Goal: Information Seeking & Learning: Learn about a topic

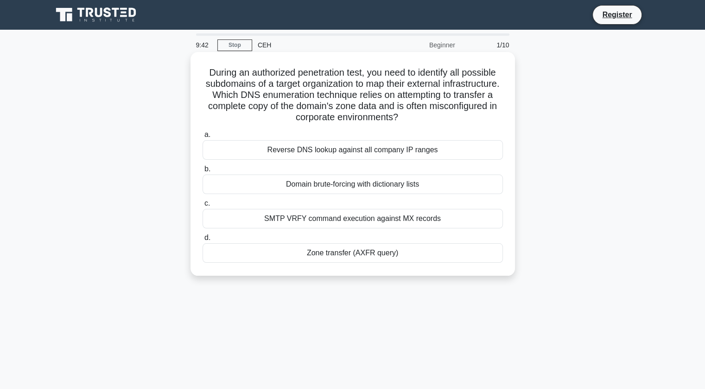
click at [328, 185] on div "Domain brute-forcing with dictionary lists" at bounding box center [353, 183] width 300 height 19
click at [203, 172] on input "b. Domain brute-forcing with dictionary lists" at bounding box center [203, 169] width 0 height 6
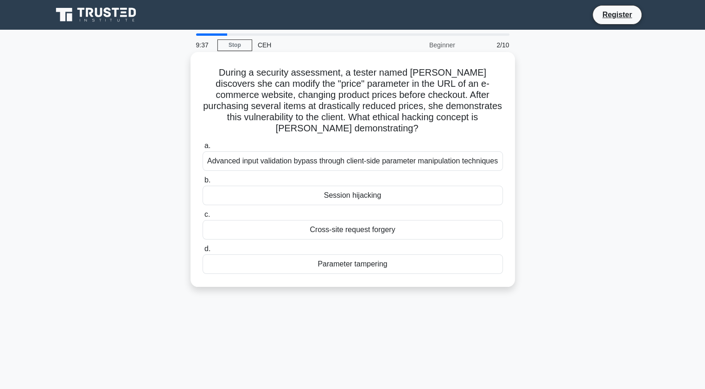
click at [286, 82] on h5 "During a security assessment, a tester named Jordan discovers she can modify th…" at bounding box center [353, 101] width 302 height 68
click at [355, 231] on div "Cross-site request forgery" at bounding box center [353, 229] width 300 height 19
click at [203, 217] on input "c. Cross-site request forgery" at bounding box center [203, 214] width 0 height 6
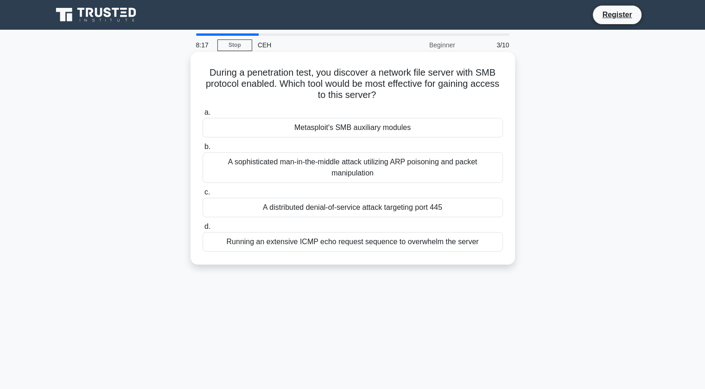
click at [343, 128] on div "Metasploit's SMB auxiliary modules" at bounding box center [353, 127] width 300 height 19
click at [203, 115] on input "a. Metasploit's SMB auxiliary modules" at bounding box center [203, 112] width 0 height 6
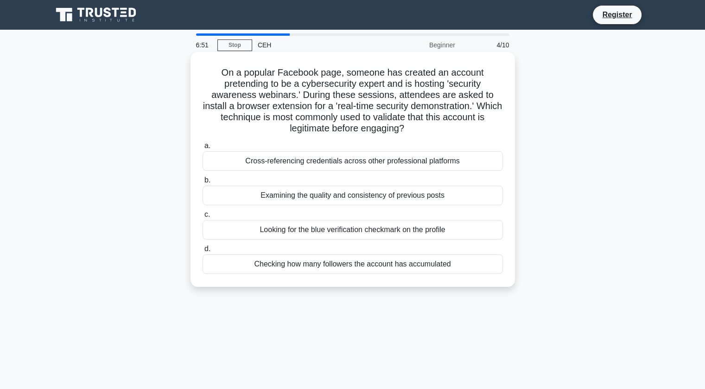
click at [358, 232] on div "Looking for the blue verification checkmark on the profile" at bounding box center [353, 229] width 300 height 19
click at [203, 217] on input "c. Looking for the blue verification checkmark on the profile" at bounding box center [203, 214] width 0 height 6
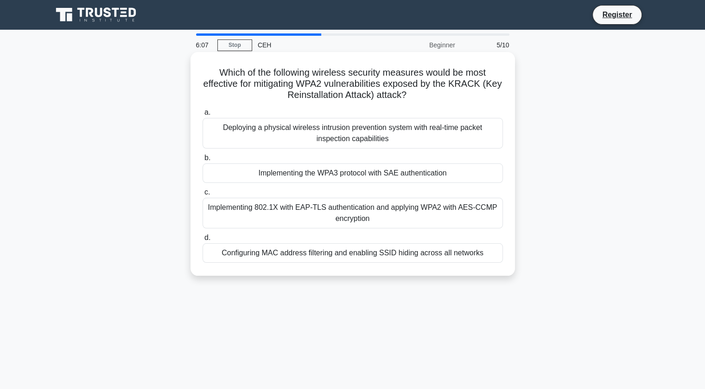
click at [330, 172] on div "Implementing the WPA3 protocol with SAE authentication" at bounding box center [353, 172] width 300 height 19
click at [203, 161] on input "b. Implementing the WPA3 protocol with SAE authentication" at bounding box center [203, 158] width 0 height 6
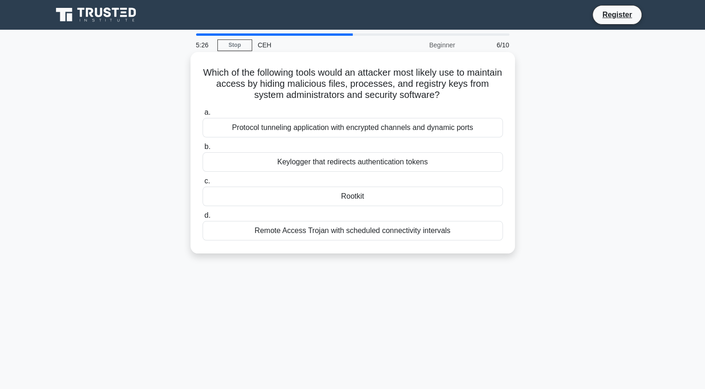
click at [259, 79] on h5 "Which of the following tools would an attacker most likely use to maintain acce…" at bounding box center [353, 84] width 302 height 34
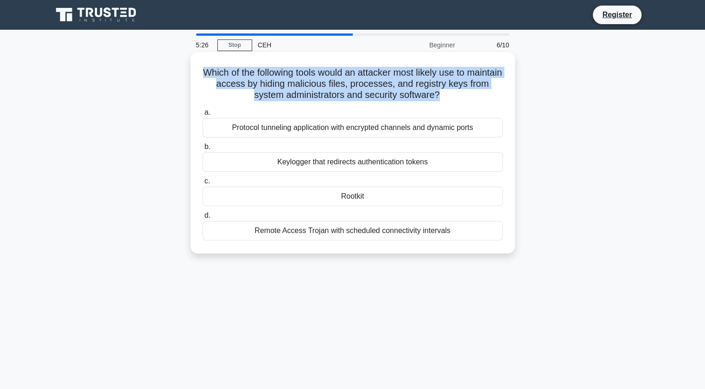
click at [259, 79] on h5 "Which of the following tools would an attacker most likely use to maintain acce…" at bounding box center [353, 84] width 302 height 34
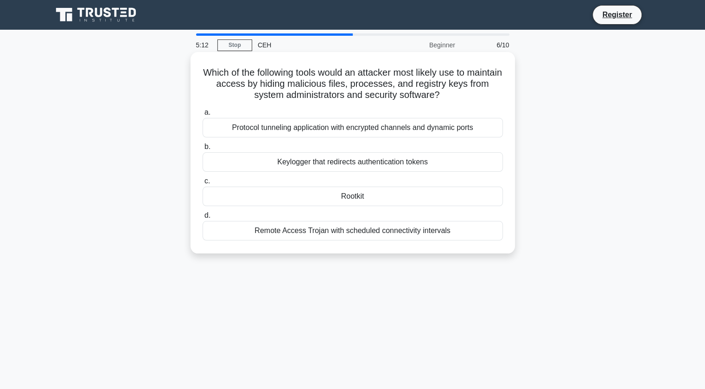
click at [363, 198] on div "Rootkit" at bounding box center [353, 195] width 300 height 19
click at [203, 184] on input "c. Rootkit" at bounding box center [203, 181] width 0 height 6
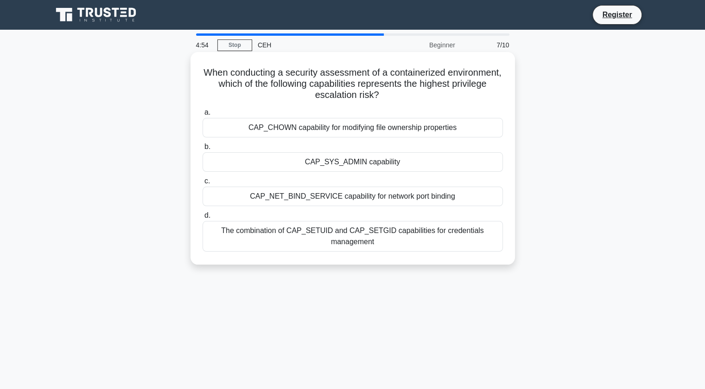
click at [353, 236] on div "The combination of CAP_SETUID and CAP_SETGID capabilities for credentials manag…" at bounding box center [353, 236] width 300 height 31
click at [203, 218] on input "d. The combination of CAP_SETUID and CAP_SETGID capabilities for credentials ma…" at bounding box center [203, 215] width 0 height 6
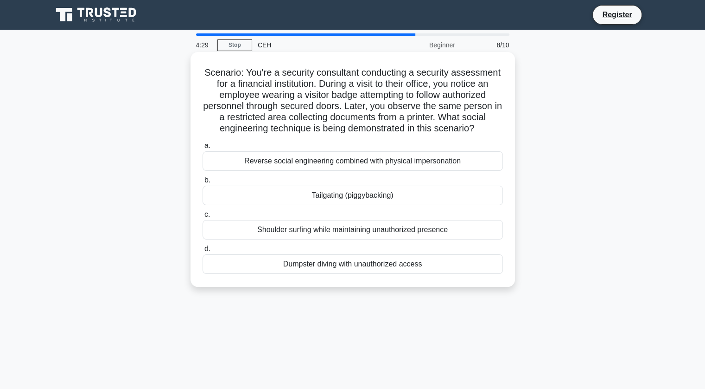
click at [371, 200] on div "Tailgating (piggybacking)" at bounding box center [353, 194] width 300 height 19
click at [203, 183] on input "b. Tailgating (piggybacking)" at bounding box center [203, 180] width 0 height 6
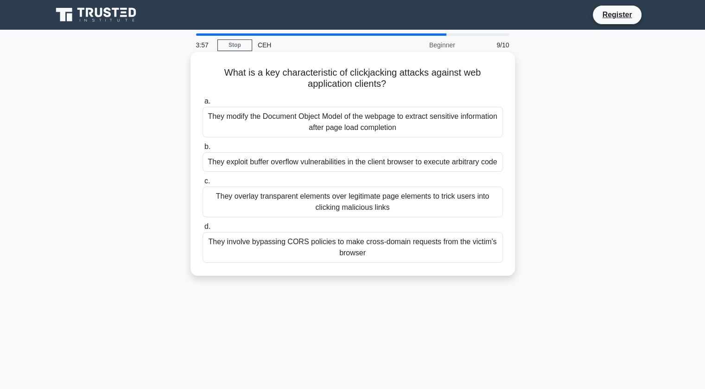
click at [327, 131] on div "They modify the Document Object Model of the webpage to extract sensitive infor…" at bounding box center [353, 122] width 300 height 31
click at [203, 104] on input "a. They modify the Document Object Model of the webpage to extract sensitive in…" at bounding box center [203, 101] width 0 height 6
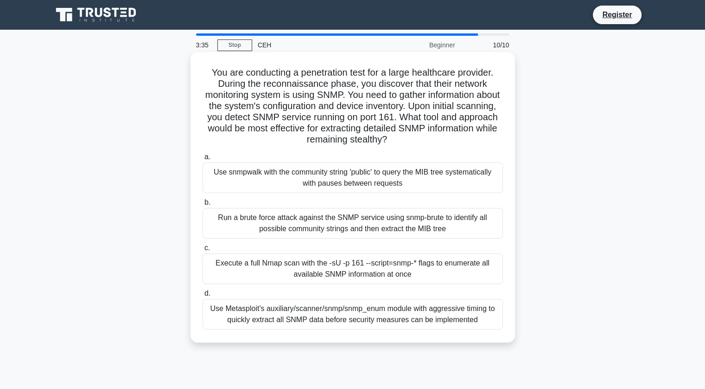
click at [332, 318] on div "Use Metasploit's auxiliary/scanner/snmp/snmp_enum module with aggressive timing…" at bounding box center [353, 314] width 300 height 31
click at [203, 296] on input "d. Use Metasploit's auxiliary/scanner/snmp/snmp_enum module with aggressive tim…" at bounding box center [203, 293] width 0 height 6
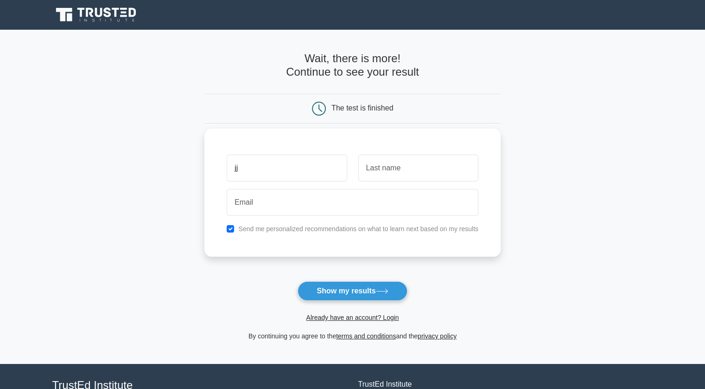
type input "jj"
click at [263, 227] on label "Send me personalized recommendations on what to learn next based on my results" at bounding box center [358, 228] width 240 height 7
click at [230, 228] on input "checkbox" at bounding box center [230, 228] width 7 height 7
checkbox input "false"
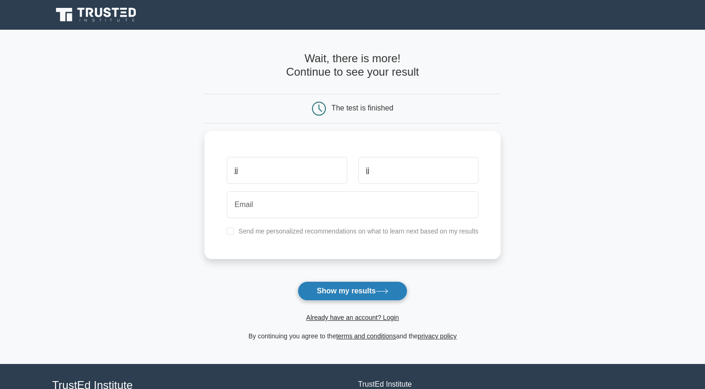
click at [341, 293] on button "Show my results" at bounding box center [352, 290] width 109 height 19
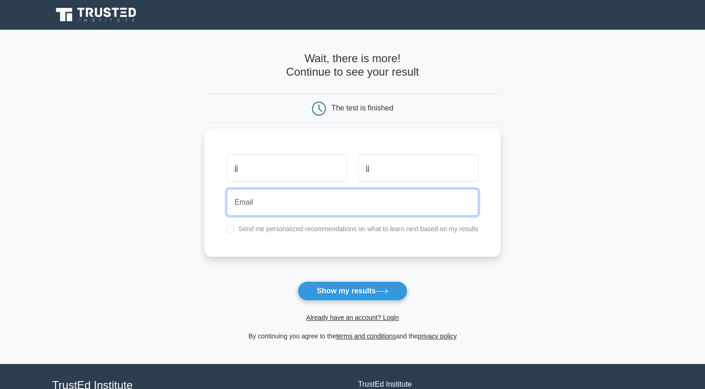
click at [293, 194] on input "email" at bounding box center [353, 202] width 252 height 27
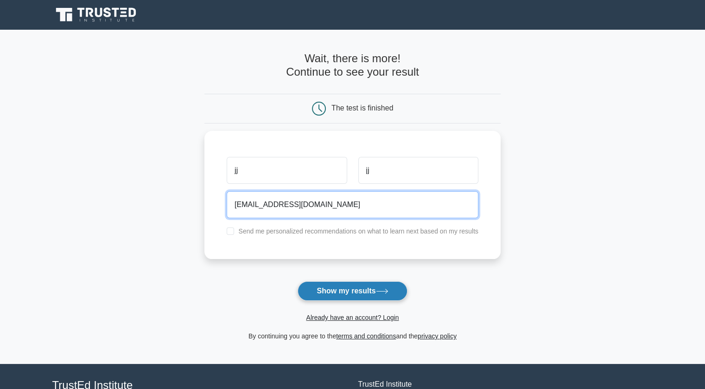
type input "gegf@gmail.com"
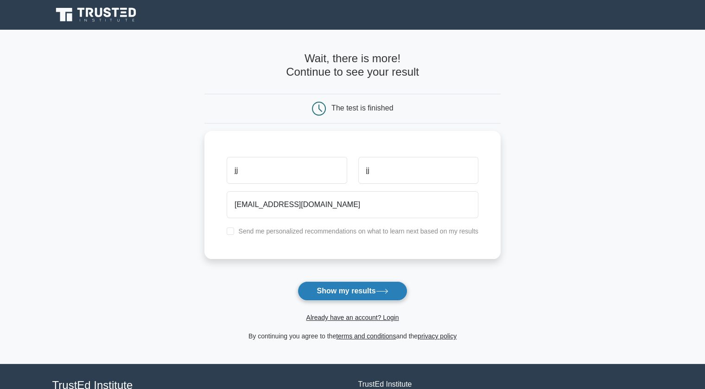
click at [323, 288] on button "Show my results" at bounding box center [352, 290] width 109 height 19
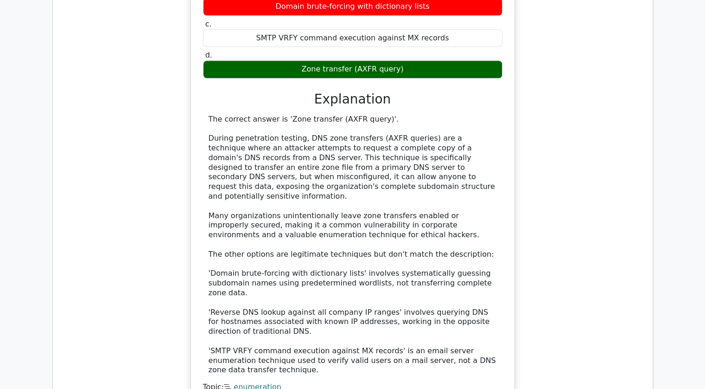
scroll to position [1020, 0]
